Goal: Communication & Community: Ask a question

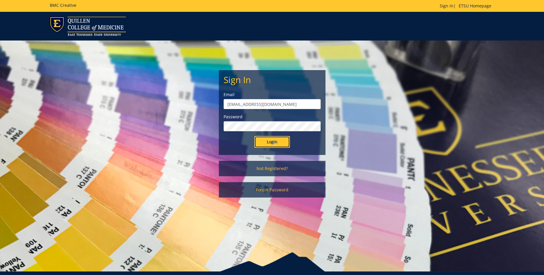
click at [279, 142] on input "Login" at bounding box center [272, 142] width 36 height 12
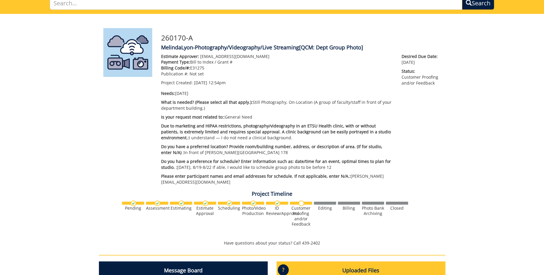
scroll to position [205, 0]
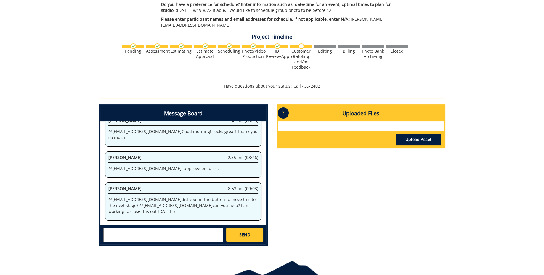
click at [137, 231] on textarea at bounding box center [163, 235] width 120 height 14
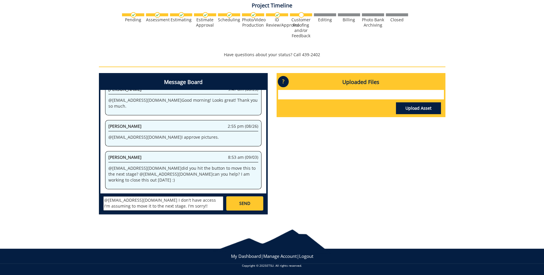
scroll to position [5, 0]
type textarea "@[EMAIL_ADDRESS][DOMAIN_NAME] I don't have access I'm assuming to move it to th…"
click at [249, 204] on span "SEND" at bounding box center [244, 204] width 11 height 6
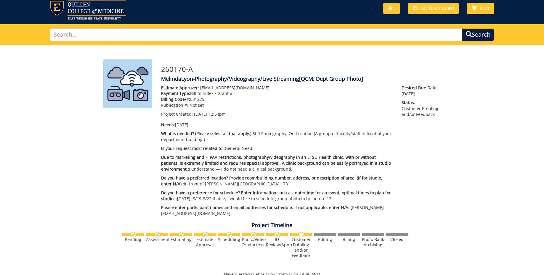
scroll to position [0, 0]
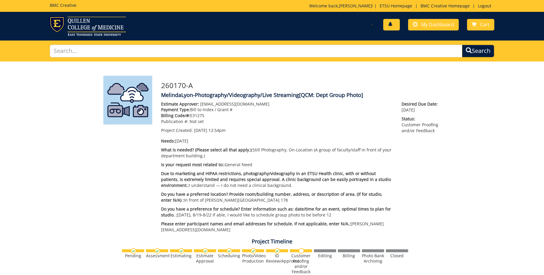
click at [394, 26] on link at bounding box center [391, 25] width 17 height 12
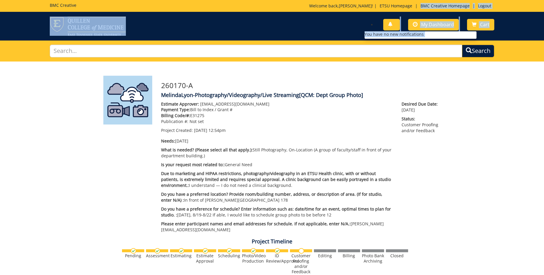
drag, startPoint x: 418, startPoint y: 12, endPoint x: 417, endPoint y: 9, distance: 3.0
click at [417, 9] on div "BMC Creative Welcome back, [PERSON_NAME] ! | ETSU Homepage | BMC Creative Homep…" at bounding box center [272, 20] width 544 height 41
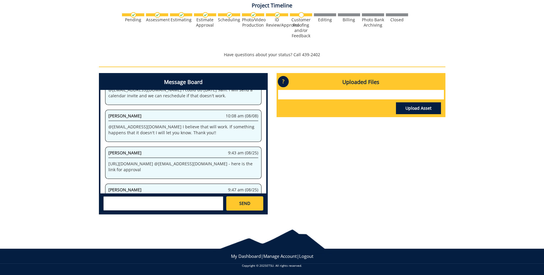
scroll to position [2888, 0]
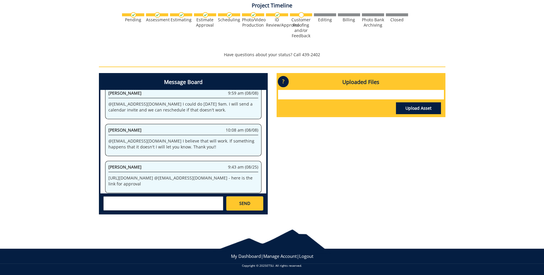
click at [286, 82] on p "?" at bounding box center [283, 81] width 11 height 11
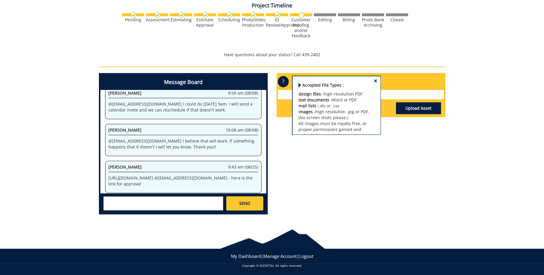
click at [348, 176] on div "Message Board System 12:54 pm (07/29) Welcome to the Project Messenger. All mes…" at bounding box center [271, 146] width 355 height 146
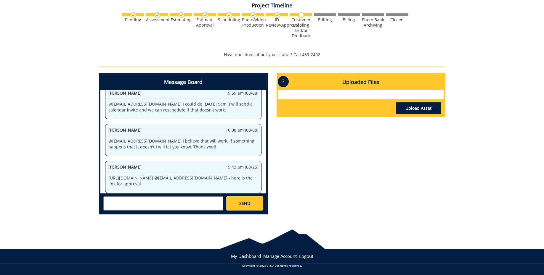
scroll to position [16, 0]
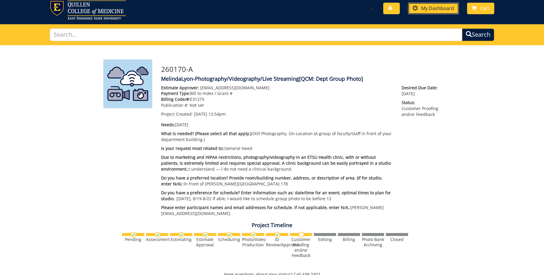
click at [423, 9] on span "My Dashboard" at bounding box center [437, 8] width 33 height 7
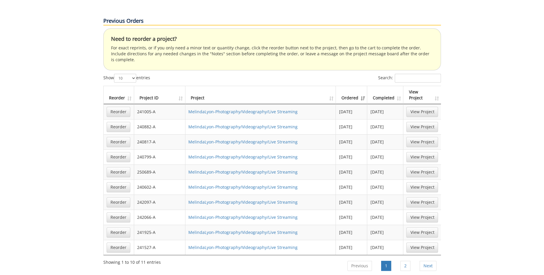
scroll to position [440, 0]
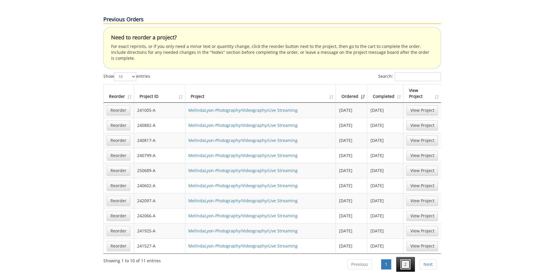
click at [406, 260] on link "2" at bounding box center [405, 265] width 10 height 10
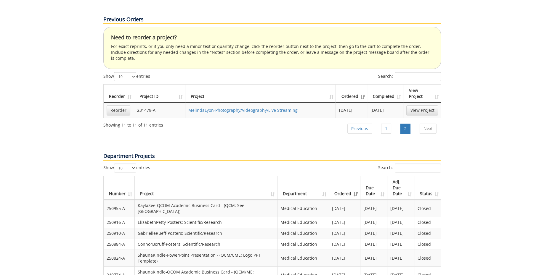
scroll to position [628, 0]
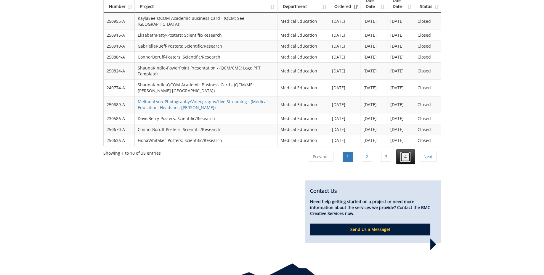
click at [402, 152] on link "4" at bounding box center [405, 157] width 10 height 10
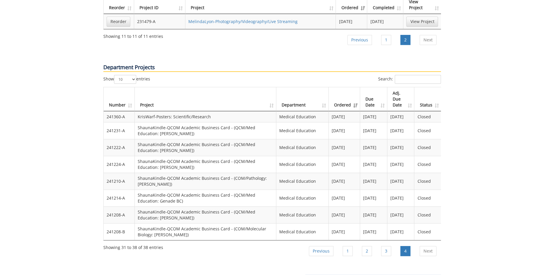
scroll to position [533, 0]
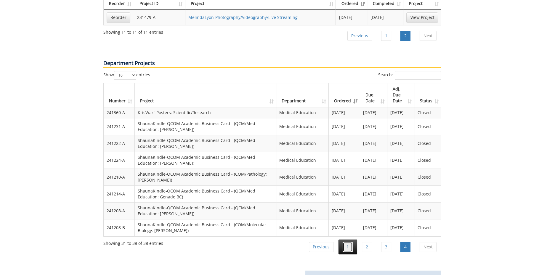
click at [344, 242] on link "1" at bounding box center [348, 247] width 10 height 10
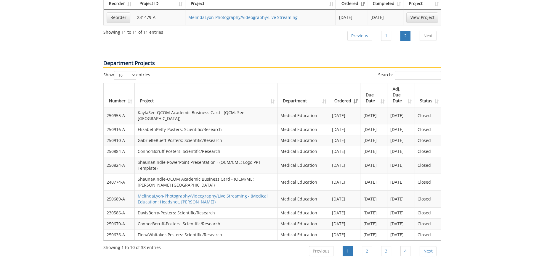
click at [345, 83] on th "Ordered" at bounding box center [344, 95] width 31 height 24
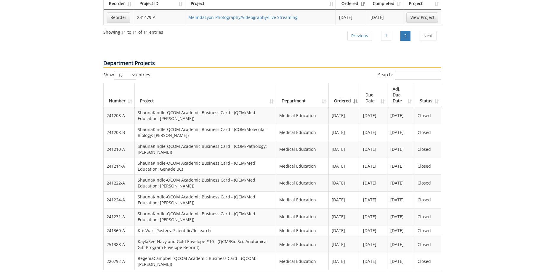
click at [345, 83] on th "Ordered" at bounding box center [344, 95] width 31 height 24
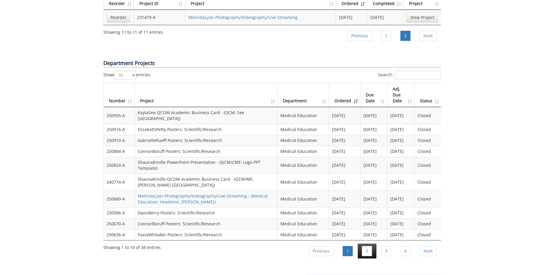
click at [372, 244] on li "2" at bounding box center [367, 251] width 19 height 15
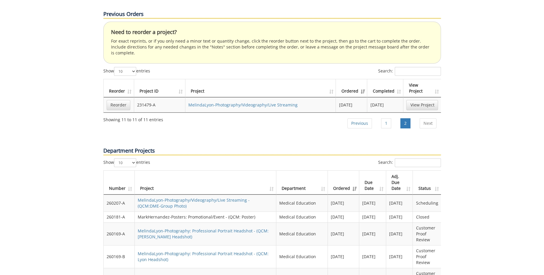
scroll to position [407, 0]
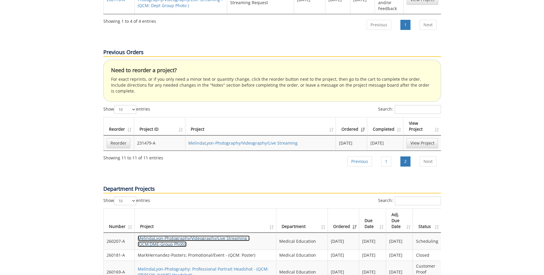
click at [203, 236] on link "MelindaLyon-Photography/Videography/Live Streaming - (QCM:DME-Group Photo)" at bounding box center [194, 242] width 112 height 12
